Goal: Find contact information: Find contact information

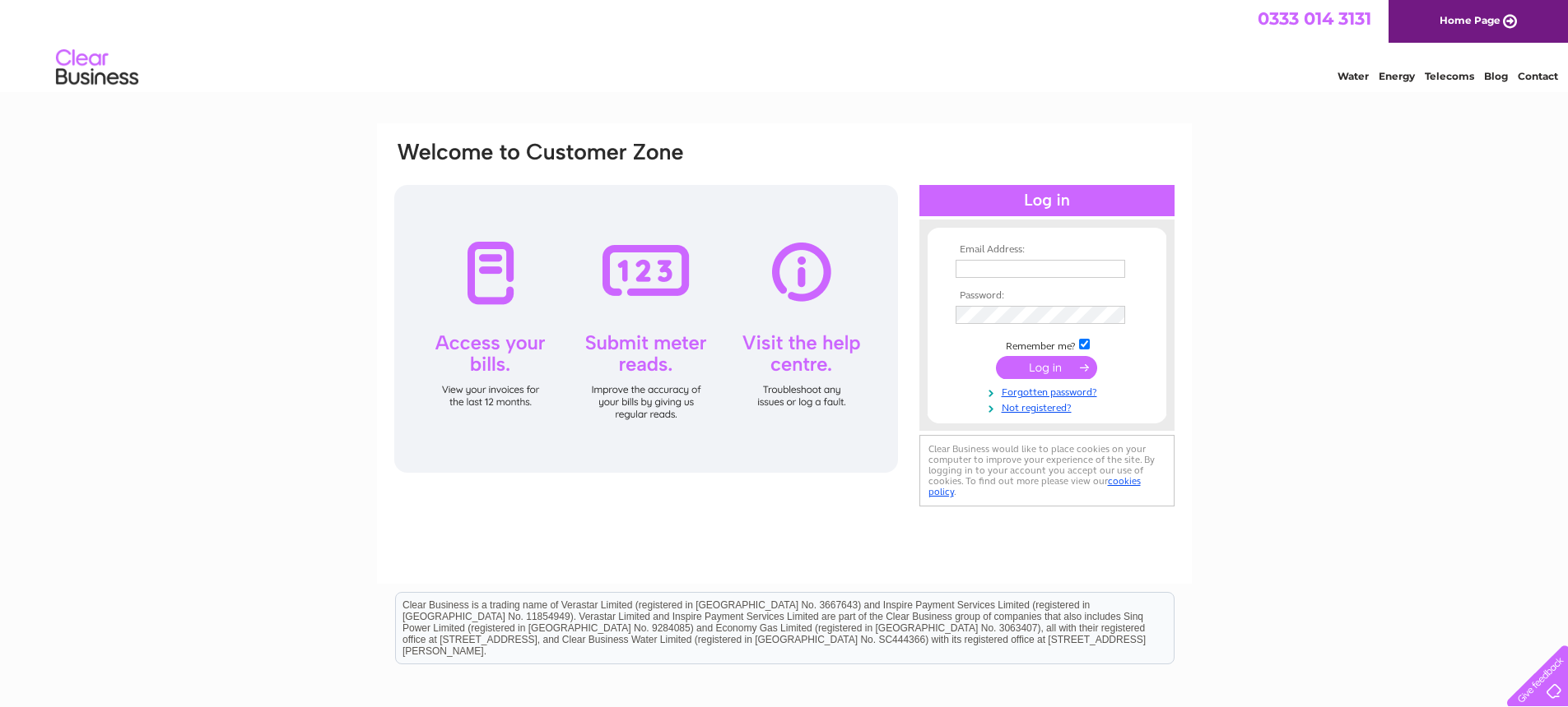
type input "[PERSON_NAME][EMAIL_ADDRESS][DOMAIN_NAME]"
click at [1051, 372] on input "submit" at bounding box center [1046, 367] width 101 height 23
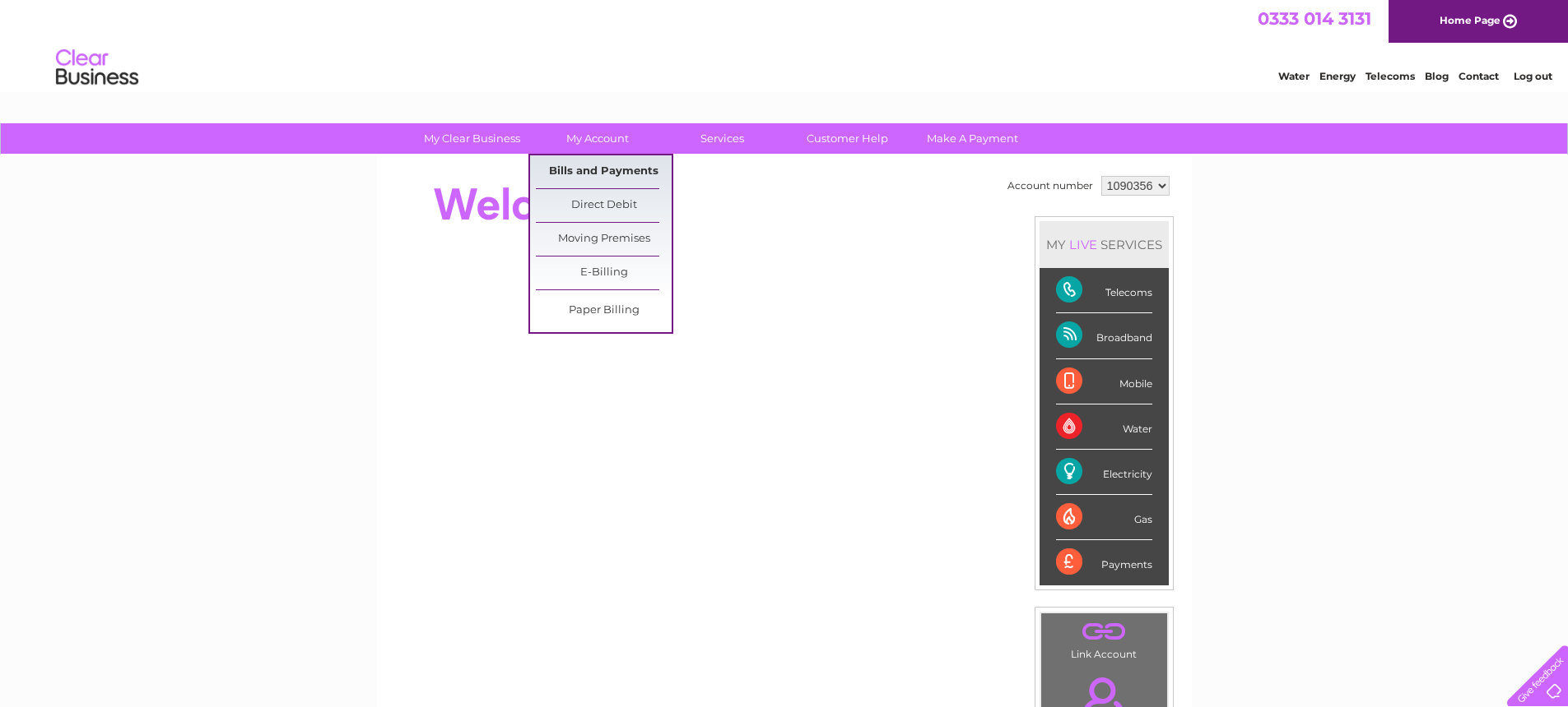
click at [577, 168] on link "Bills and Payments" at bounding box center [603, 171] width 135 height 33
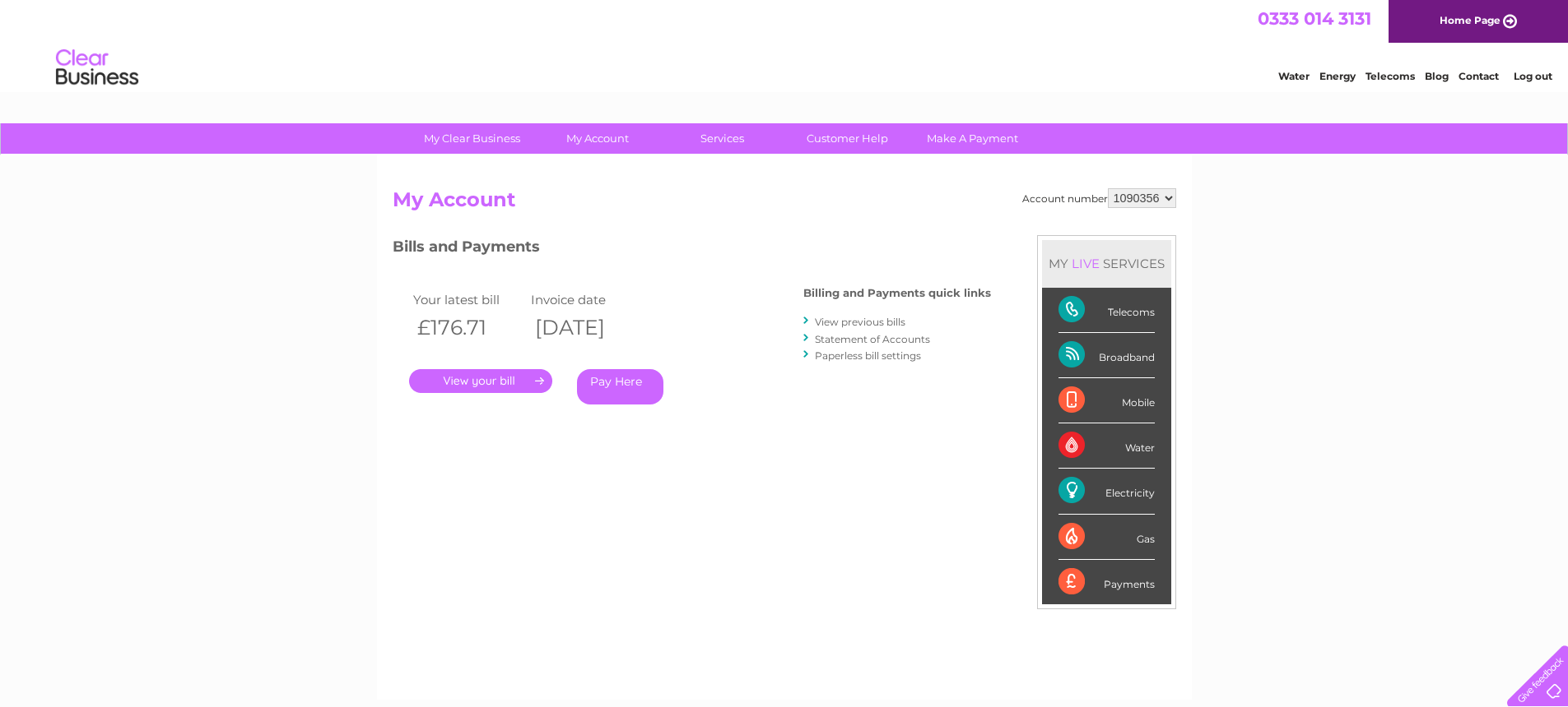
click at [480, 383] on link "." at bounding box center [480, 381] width 143 height 24
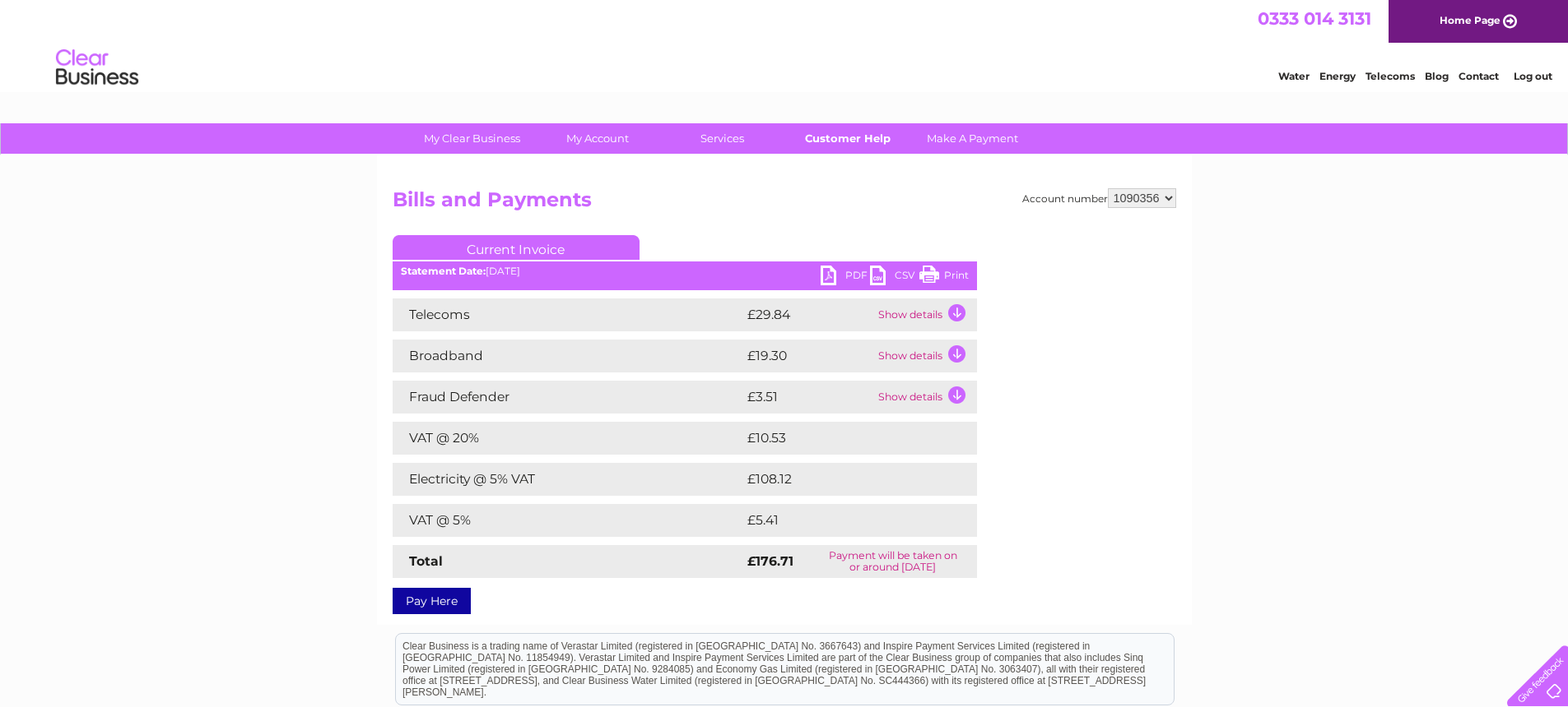
click at [822, 143] on link "Customer Help" at bounding box center [847, 138] width 135 height 31
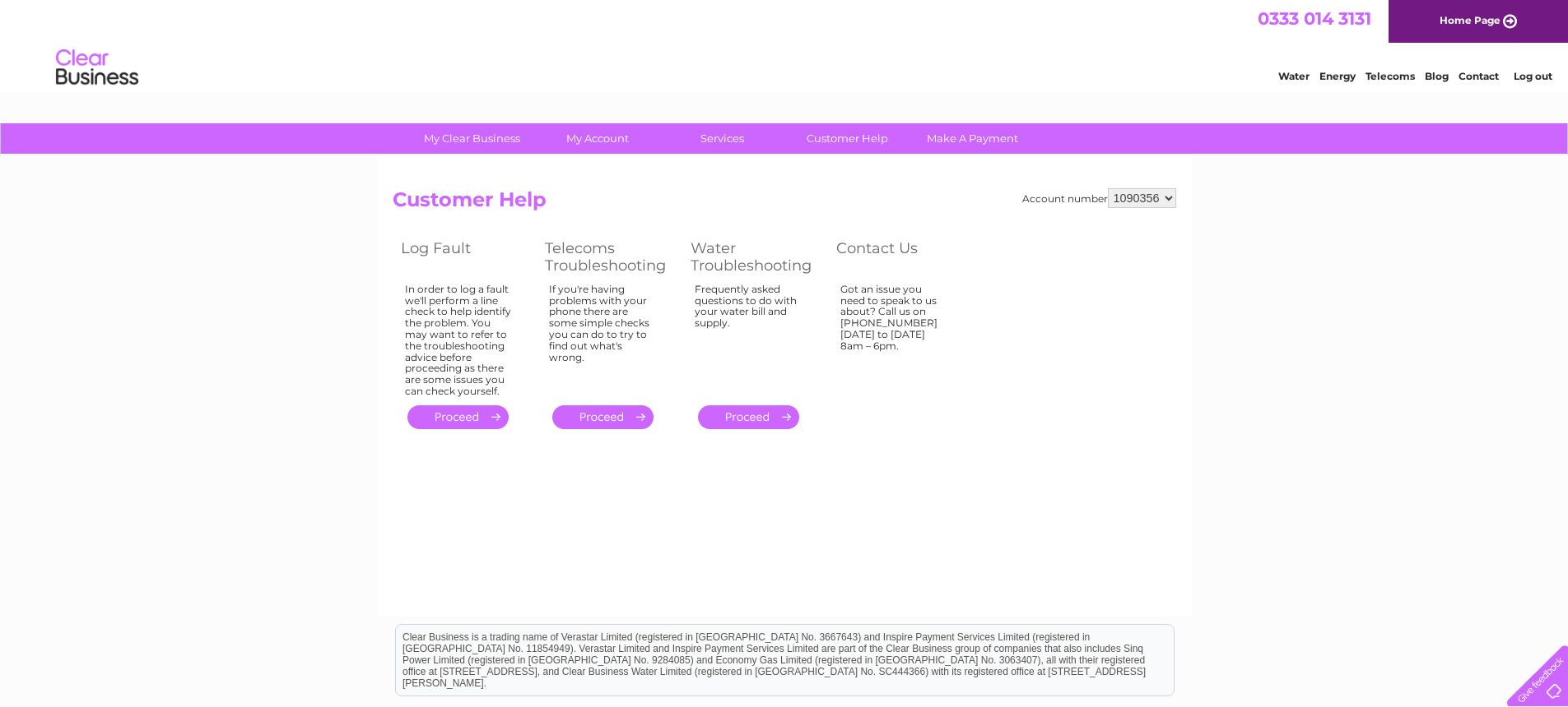
click at [1475, 78] on link "Contact" at bounding box center [1478, 76] width 41 height 12
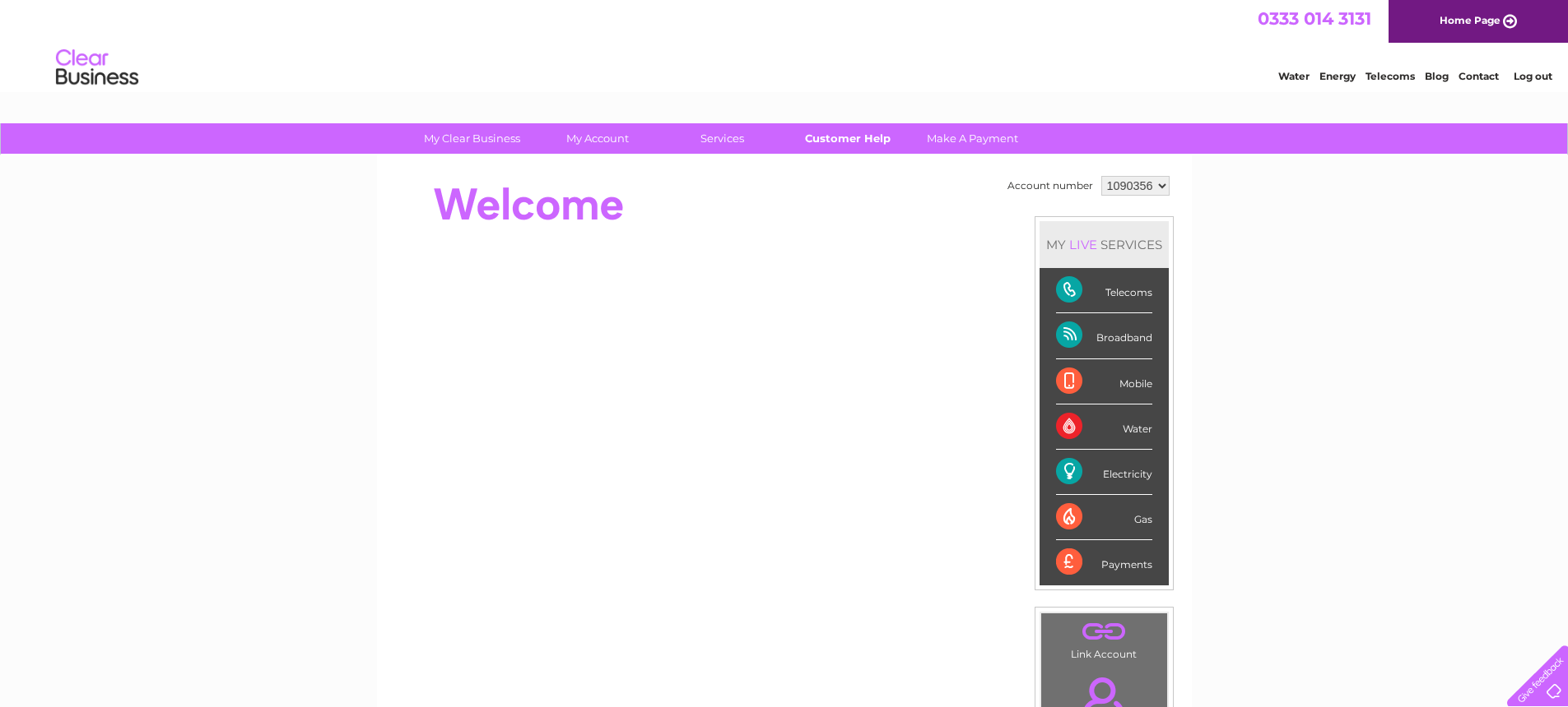
click at [825, 143] on link "Customer Help" at bounding box center [847, 138] width 135 height 31
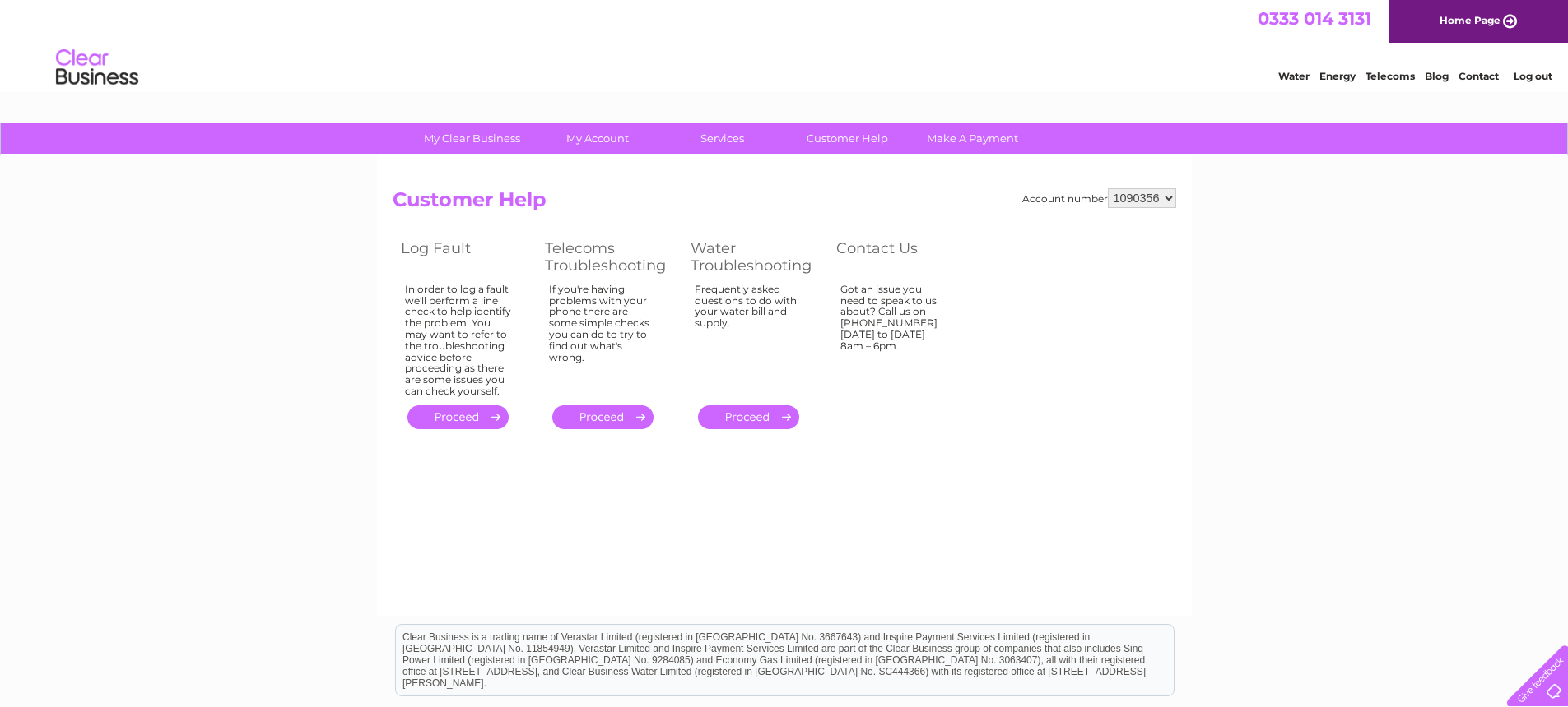
click at [1479, 76] on link "Contact" at bounding box center [1478, 76] width 41 height 12
